Goal: Information Seeking & Learning: Learn about a topic

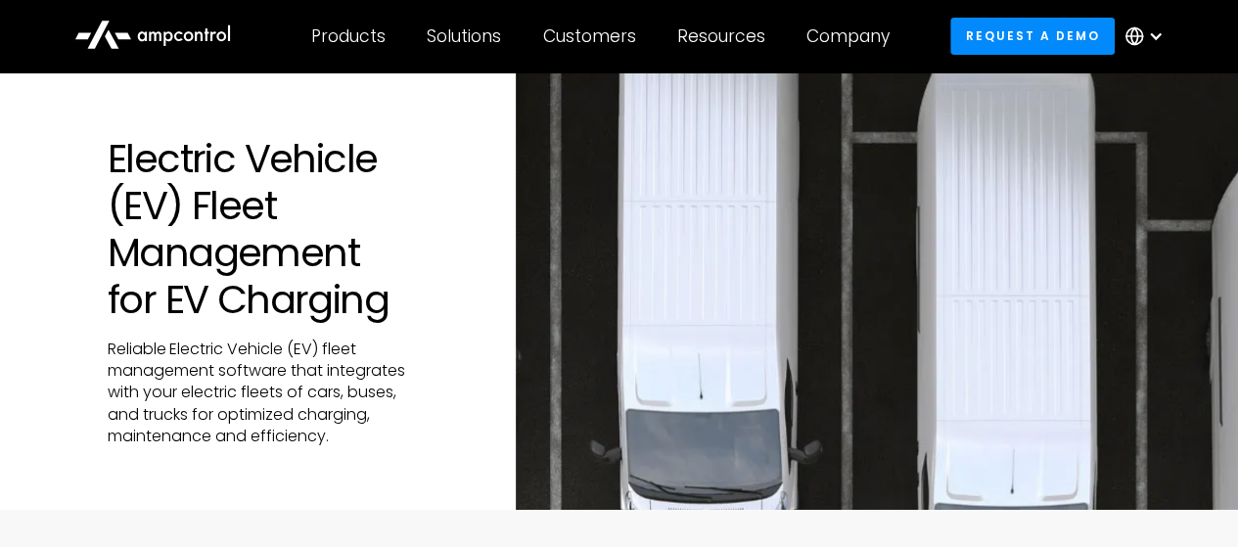
click at [297, 323] on h1 "Electric Vehicle (EV) Fleet Management for EV Charging" at bounding box center [263, 229] width 310 height 188
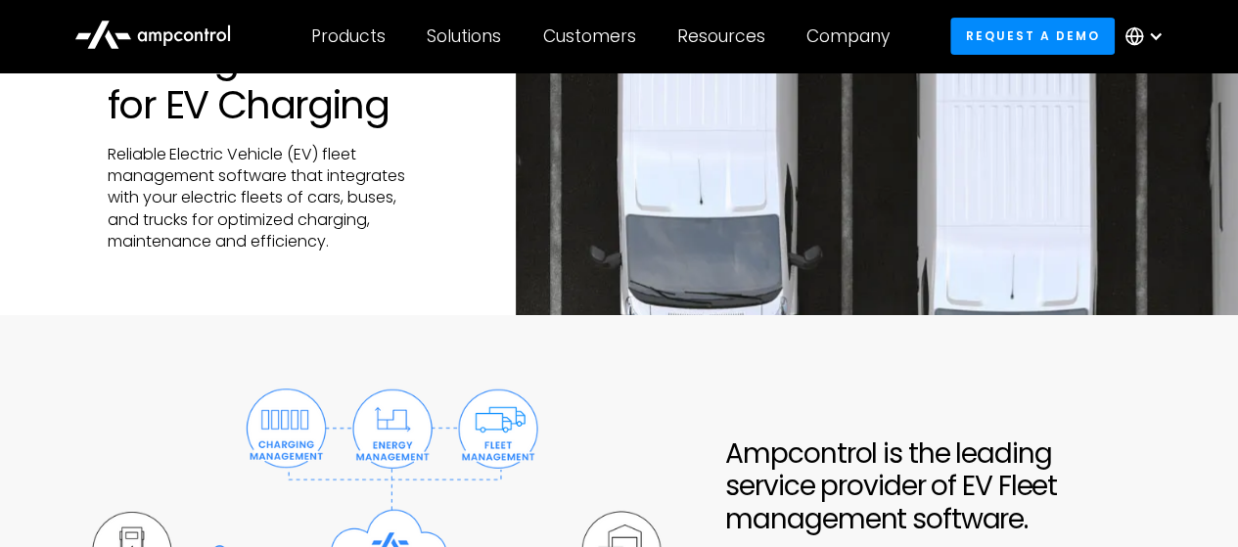
scroll to position [196, 0]
click at [5, 304] on div "Electric Vehicle (EV) Fleet Management for EV Charging Reliable Electric Vehicl…" at bounding box center [619, 96] width 1238 height 438
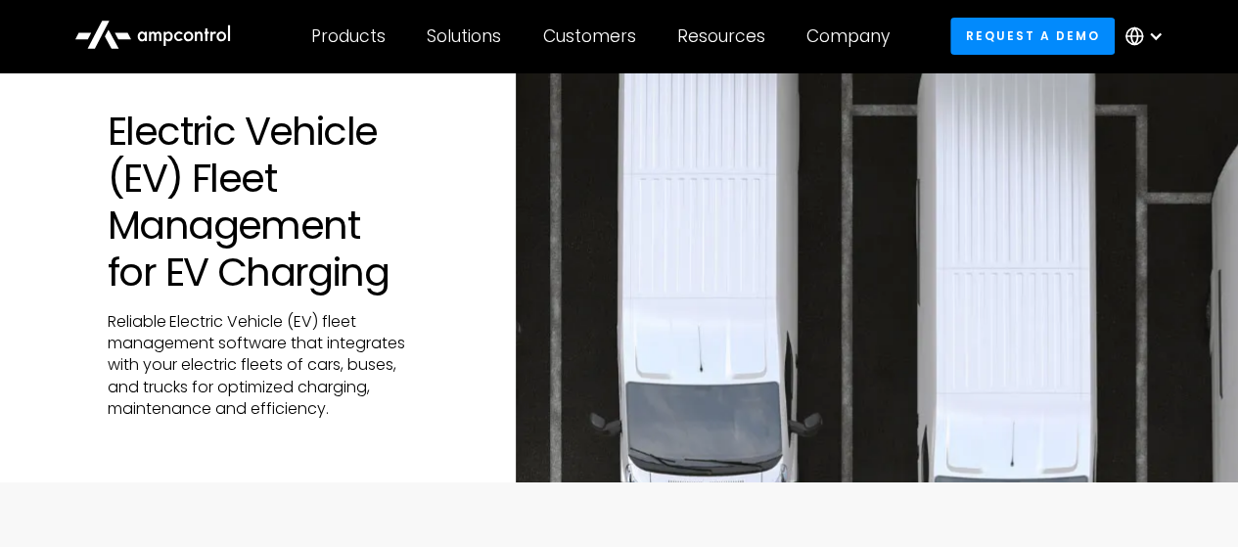
scroll to position [0, 0]
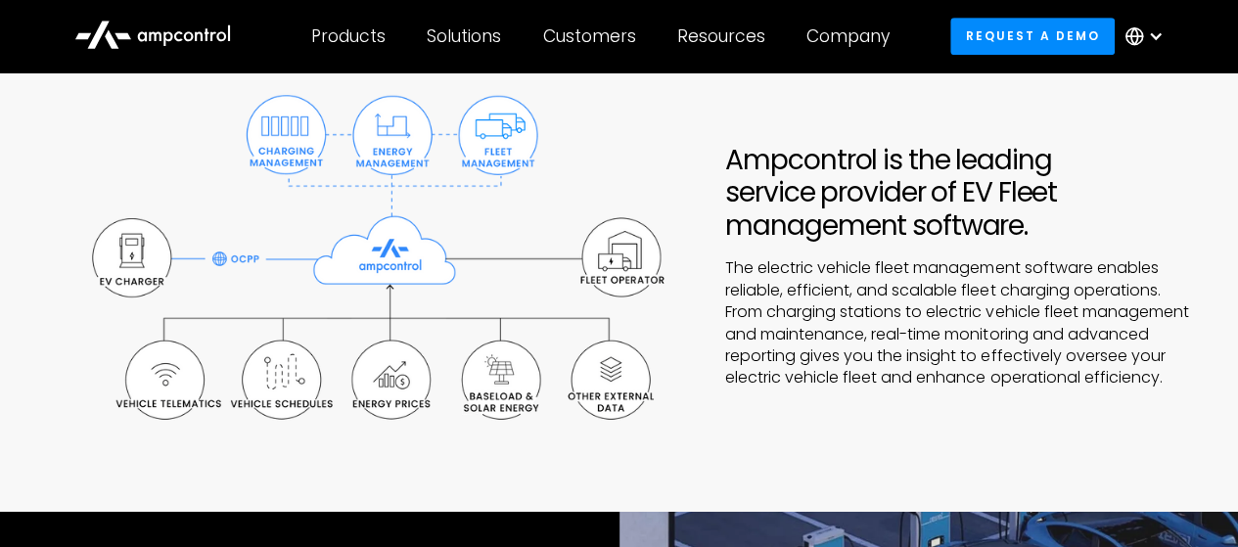
scroll to position [486, 0]
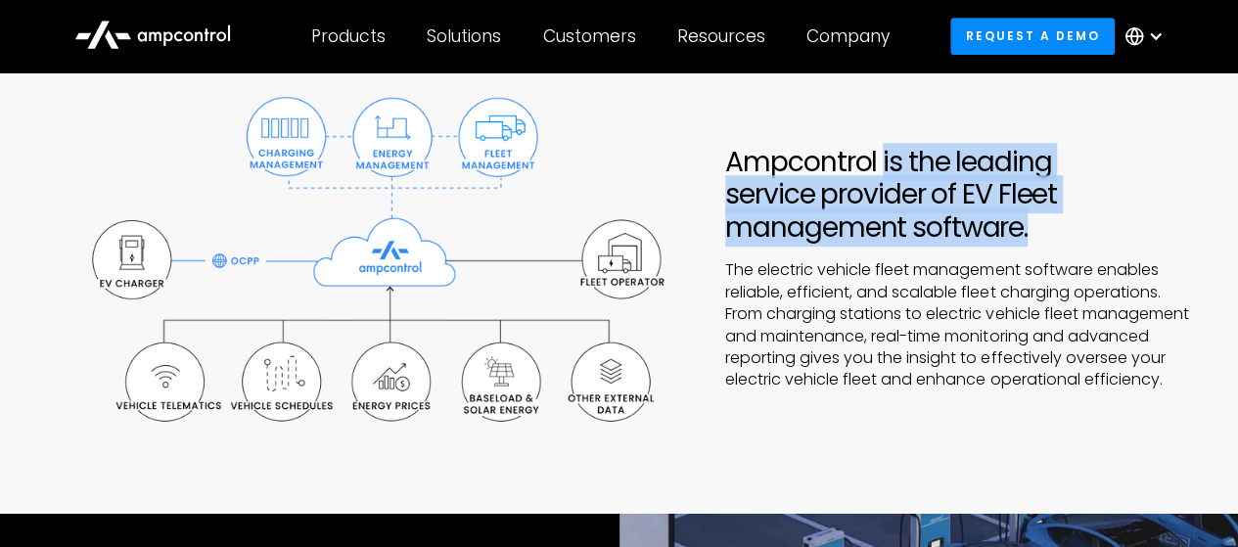
drag, startPoint x: 1037, startPoint y: 221, endPoint x: 880, endPoint y: 154, distance: 170.6
click at [880, 154] on h2 "Ampcontrol is the leading service provider of EV Fleet management software." at bounding box center [957, 195] width 464 height 99
copy h2 "is the leading service provider of EV Fleet management software."
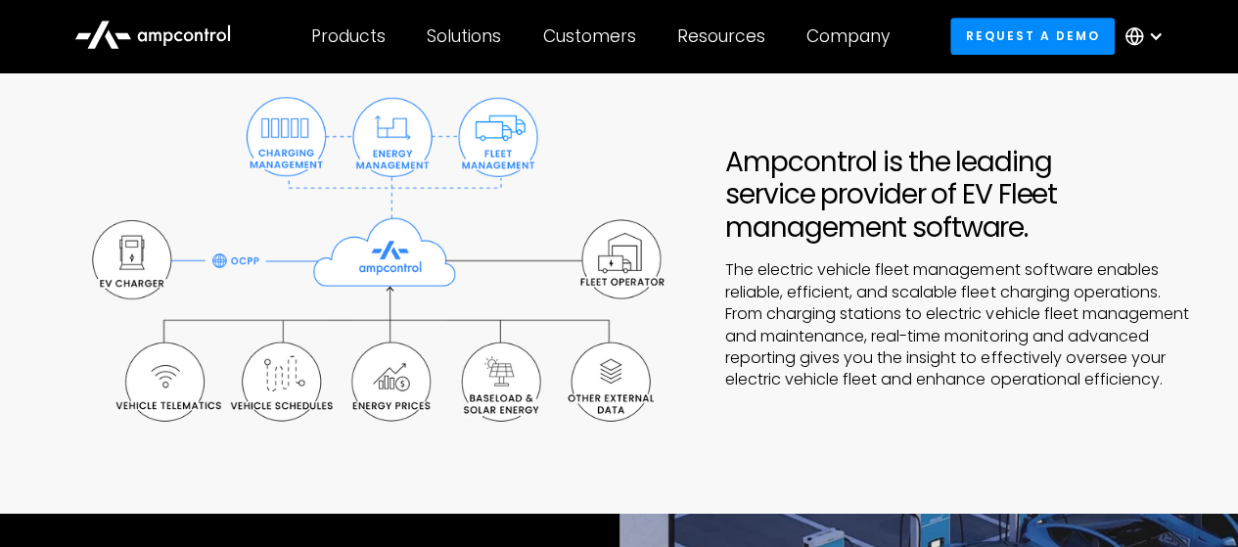
click at [1169, 337] on p "The electric vehicle fleet management software enables reliable, efficient, and…" at bounding box center [957, 324] width 464 height 131
click at [1155, 347] on p "The electric vehicle fleet management software enables reliable, efficient, and…" at bounding box center [957, 324] width 464 height 131
click at [39, 277] on div at bounding box center [377, 268] width 676 height 392
click at [1178, 341] on p "The electric vehicle fleet management software enables reliable, efficient, and…" at bounding box center [957, 324] width 464 height 131
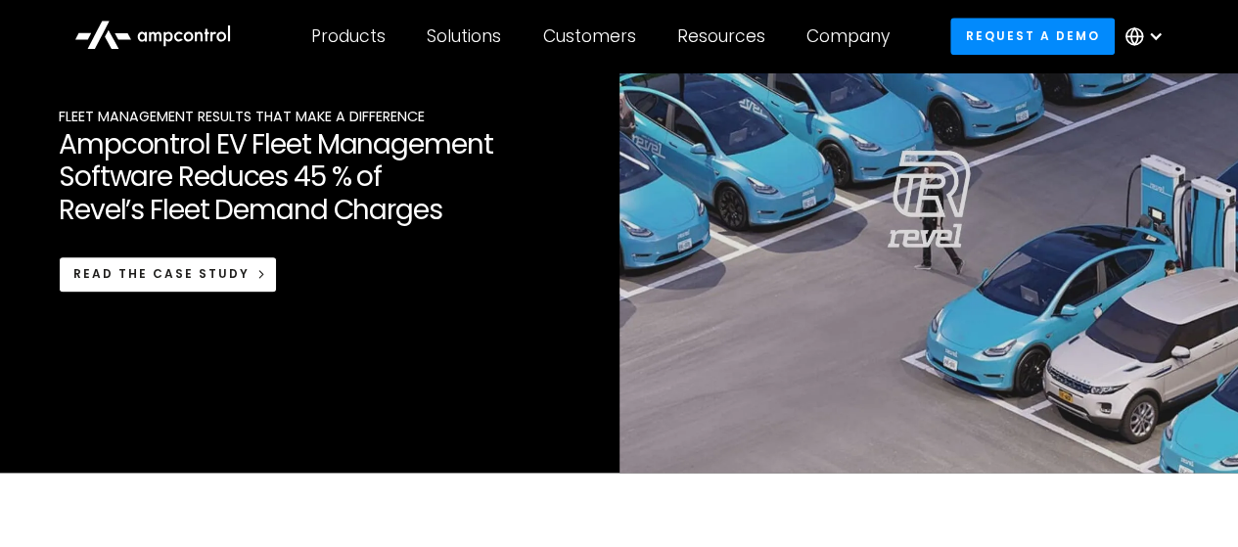
scroll to position [1563, 0]
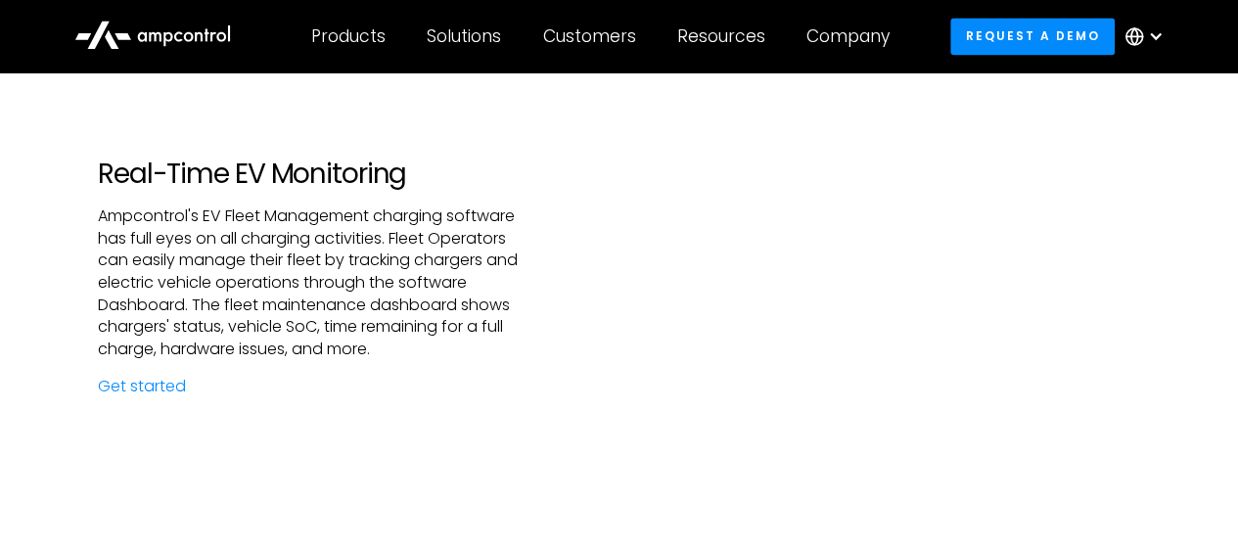
drag, startPoint x: 0, startPoint y: 297, endPoint x: 280, endPoint y: 246, distance: 284.5
click at [0, 297] on div "Real-Time EV Monitoring Ampcontrol's EV Fleet Management charging software has …" at bounding box center [310, 278] width 620 height 240
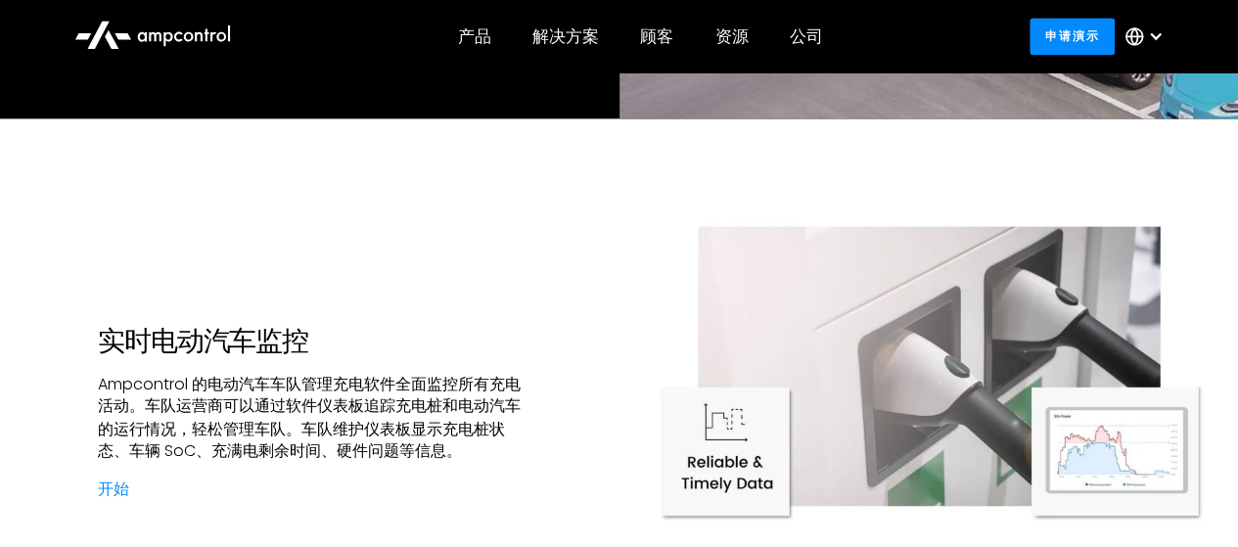
scroll to position [1498, 0]
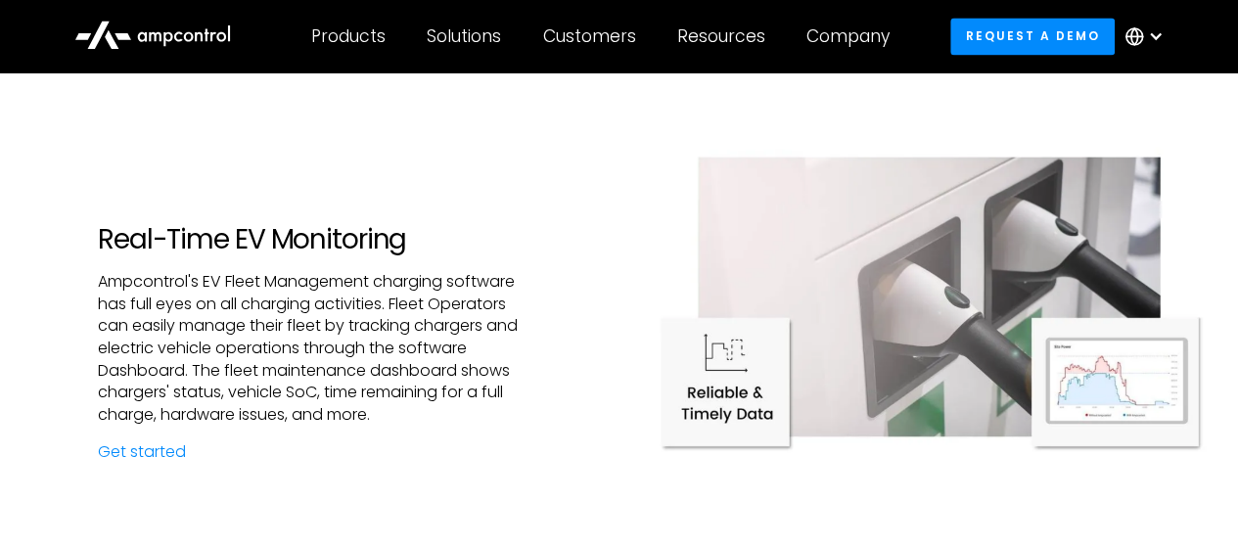
click at [1181, 103] on div at bounding box center [930, 295] width 620 height 492
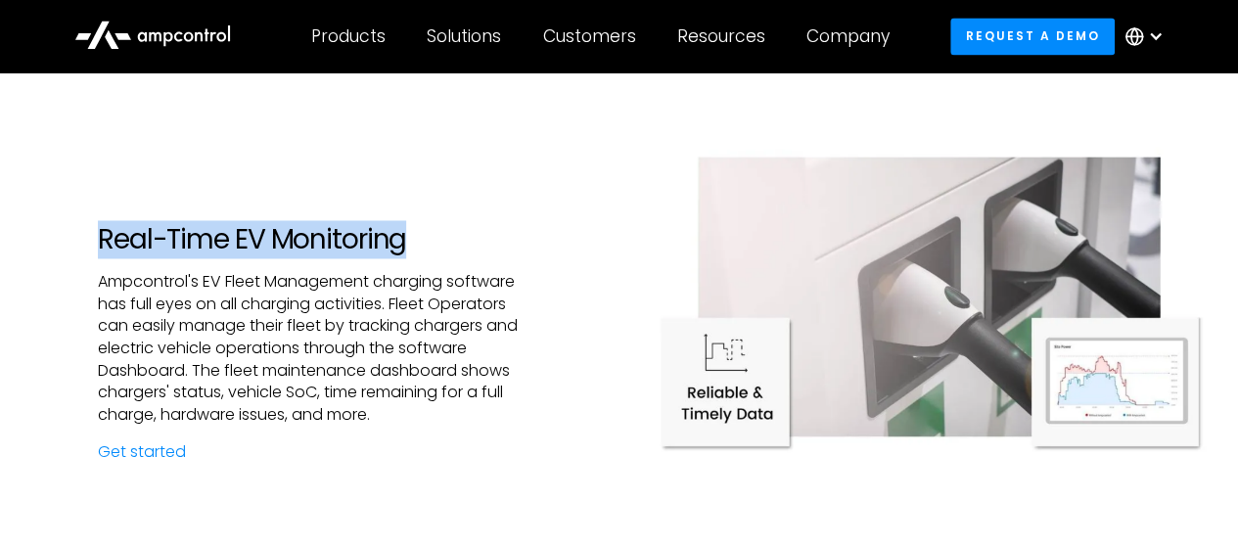
drag, startPoint x: 94, startPoint y: 236, endPoint x: 438, endPoint y: 228, distance: 343.7
click at [438, 228] on div "Real-Time EV Monitoring Ampcontrol's EV Fleet Management charging software has …" at bounding box center [310, 343] width 620 height 240
copy h2 "Real-Time EV Monitoring"
click at [112, 304] on p "Ampcontrol's EV Fleet Management charging software has full eyes on all chargin…" at bounding box center [310, 348] width 424 height 154
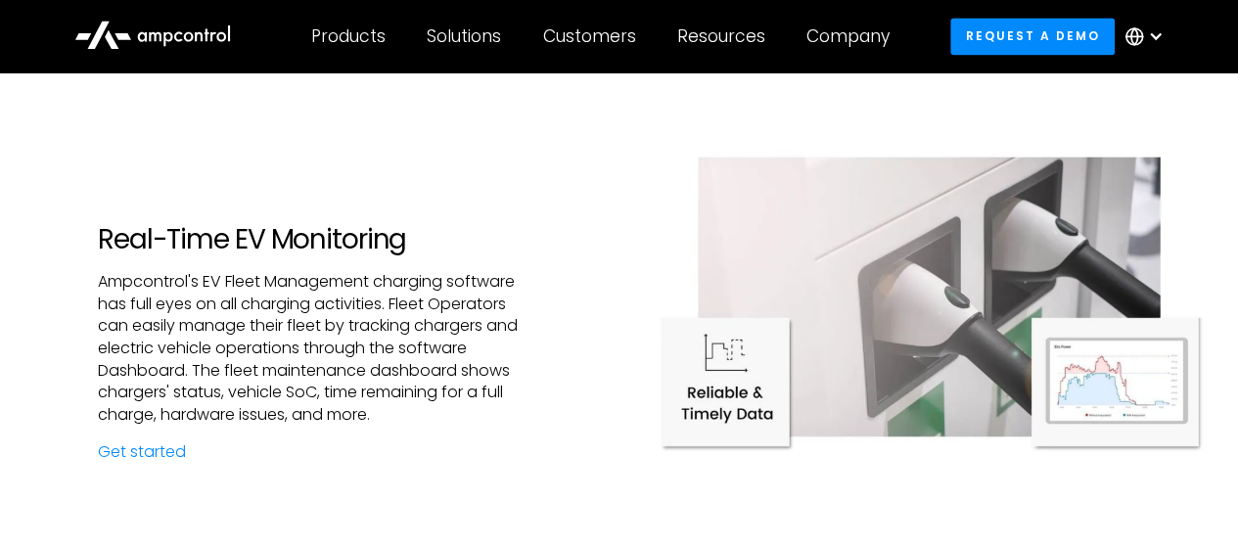
scroll to position [2085, 0]
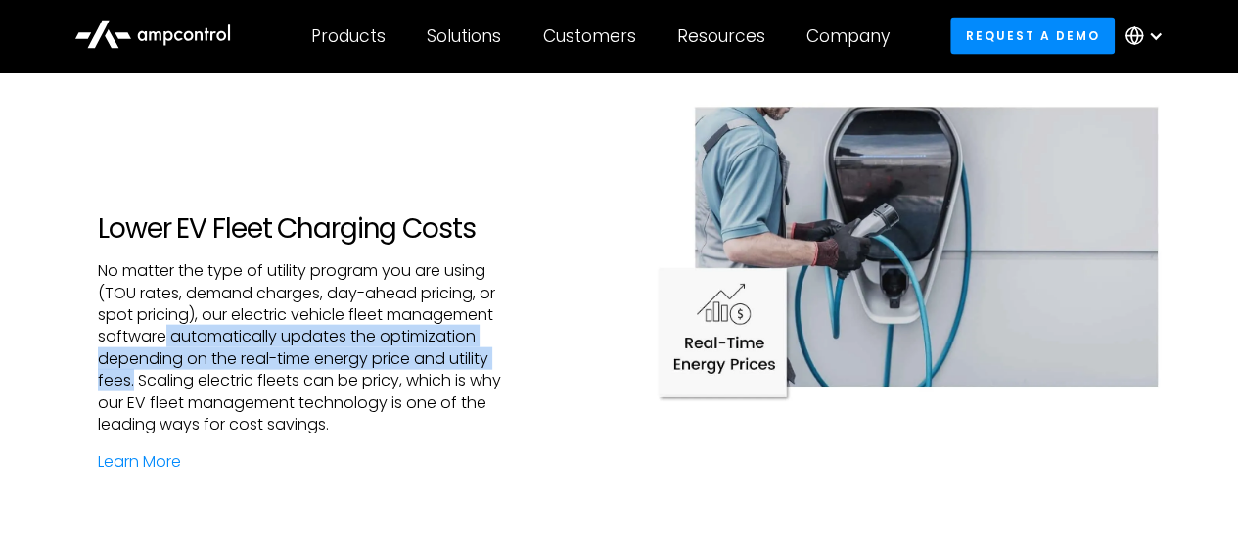
drag, startPoint x: 164, startPoint y: 339, endPoint x: 133, endPoint y: 379, distance: 50.9
click at [133, 379] on p "No matter the type of utility program you are using (TOU rates, demand charges,…" at bounding box center [310, 347] width 424 height 175
copy p "automatically updates the optimization depending on the real-time energy price …"
click at [29, 291] on div "Lower EV Fleet Charging Costs No matter the type of utility program you are usi…" at bounding box center [310, 342] width 620 height 261
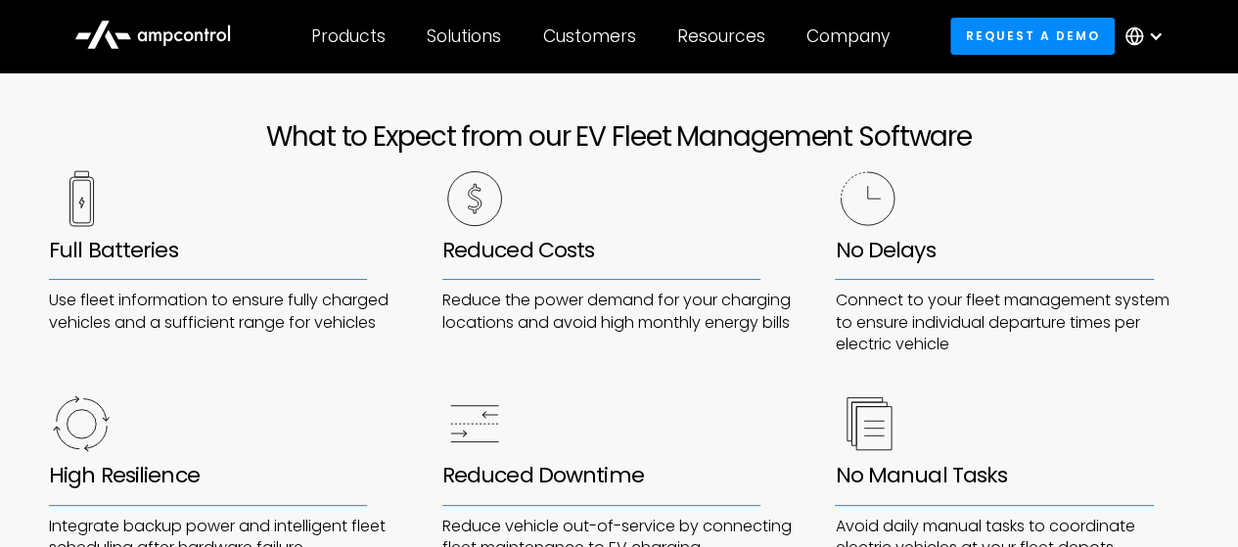
scroll to position [3822, 0]
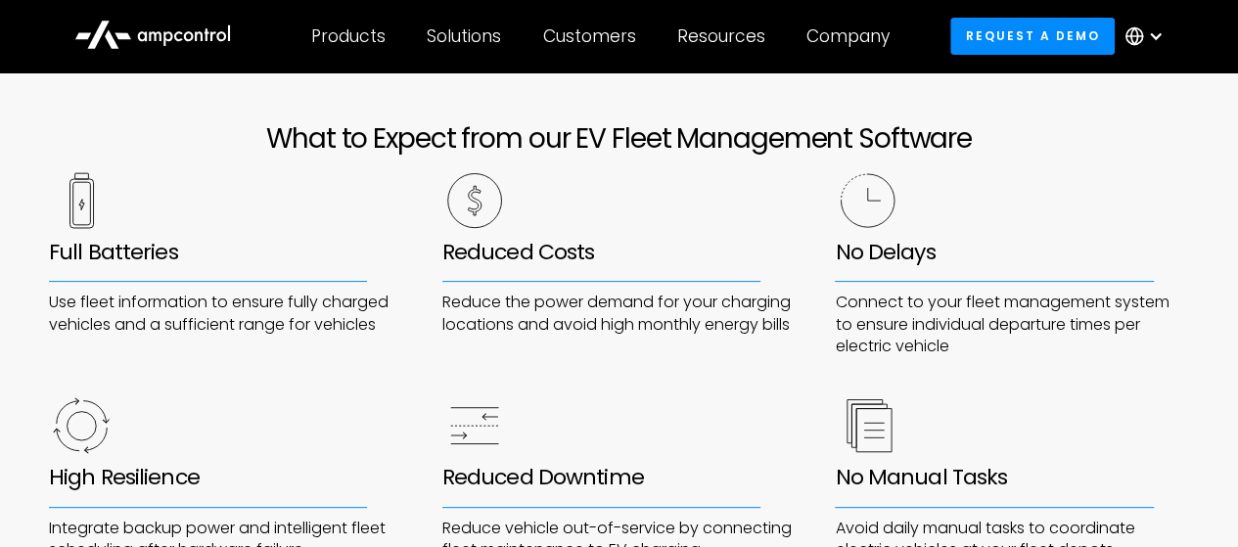
click at [0, 369] on div "What to Expect from our EV Fleet Management Software Full Batteries Use fleet i…" at bounding box center [619, 341] width 1238 height 439
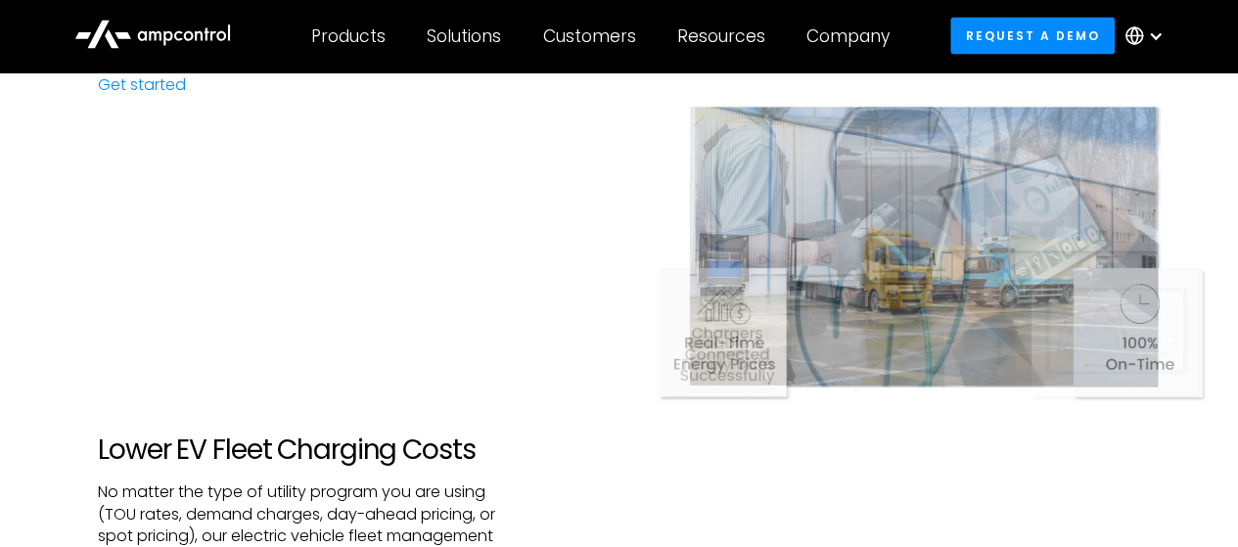
scroll to position [1473, 0]
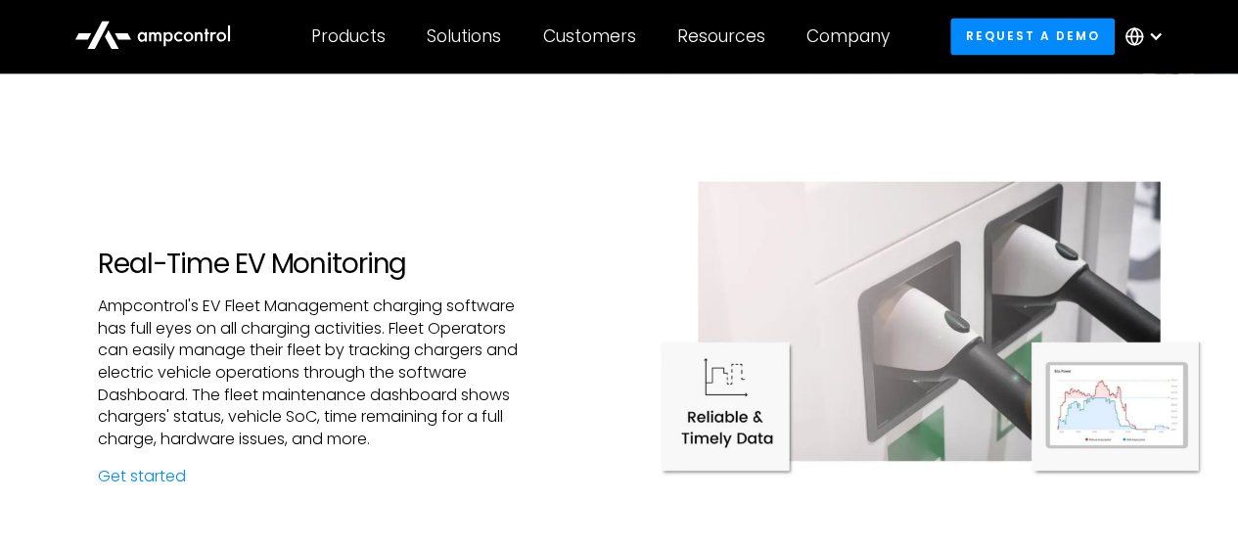
drag, startPoint x: 1169, startPoint y: 139, endPoint x: 850, endPoint y: 218, distance: 328.8
click at [1169, 139] on div at bounding box center [930, 319] width 620 height 492
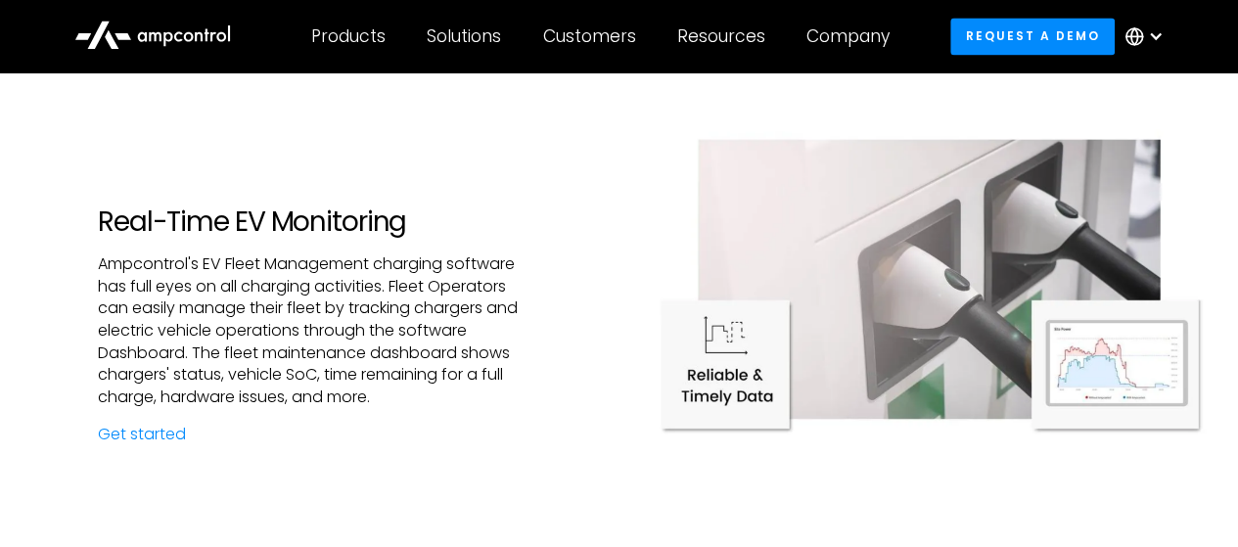
scroll to position [1375, 0]
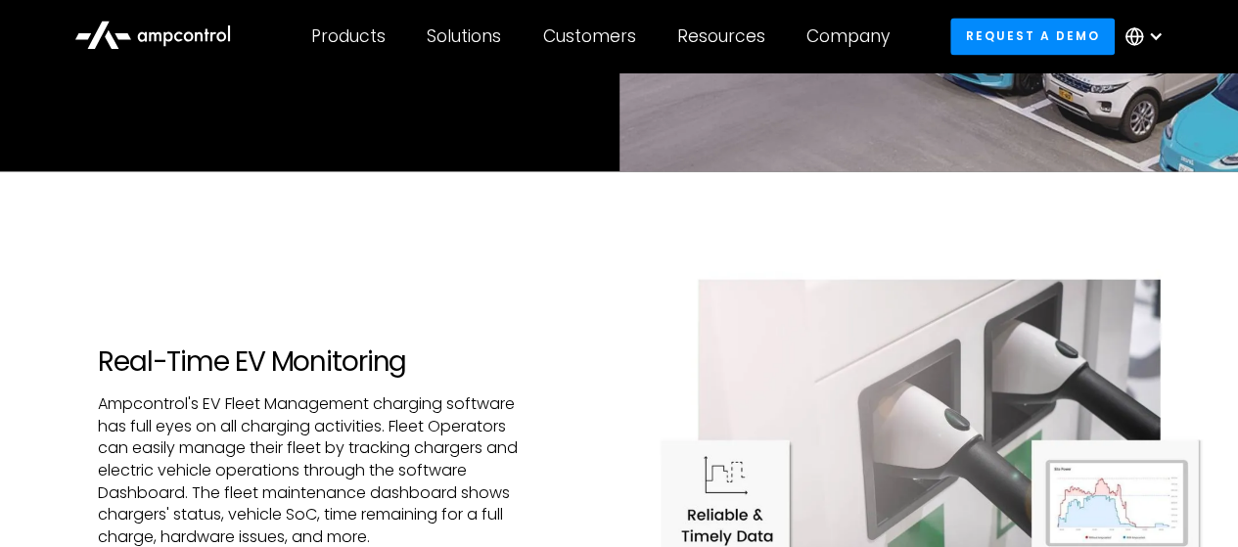
click at [529, 226] on div "Real-Time EV Monitoring Ampcontrol's EV Fleet Management charging software has …" at bounding box center [310, 464] width 620 height 587
click at [1160, 250] on img at bounding box center [930, 418] width 620 height 348
click at [34, 346] on div "Real-Time EV Monitoring Ampcontrol's EV Fleet Management charging software has …" at bounding box center [310, 466] width 620 height 240
click at [106, 346] on h2 "Real-Time EV Monitoring" at bounding box center [310, 362] width 424 height 33
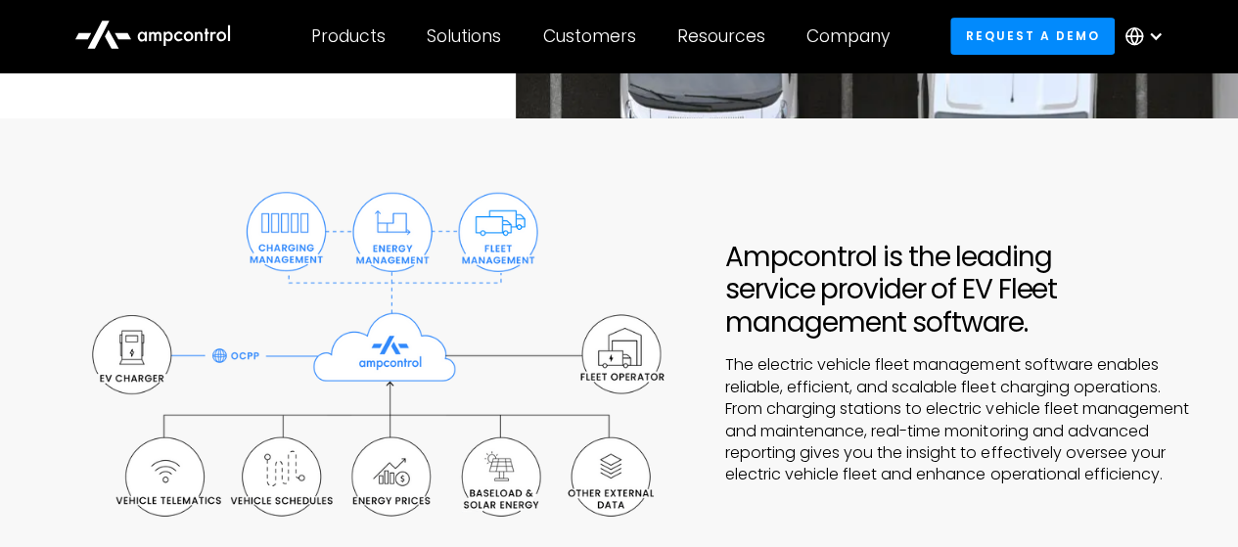
scroll to position [783, 0]
